Goal: Find specific page/section: Find specific page/section

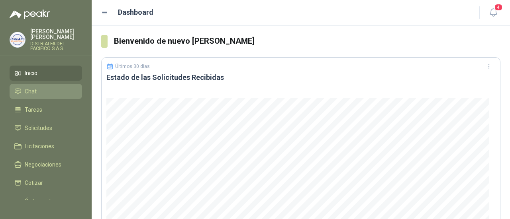
click at [40, 98] on link "Chat" at bounding box center [46, 91] width 72 height 15
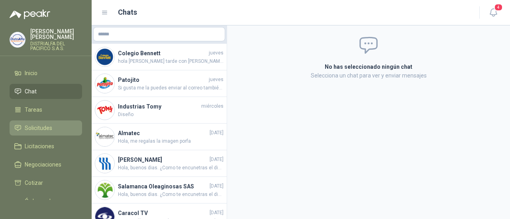
click at [44, 130] on span "Solicitudes" at bounding box center [38, 128] width 27 height 9
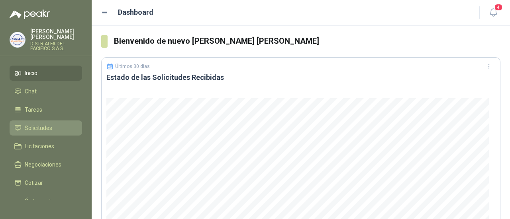
click at [43, 122] on link "Solicitudes" at bounding box center [46, 128] width 72 height 15
